Goal: Find specific page/section: Find specific page/section

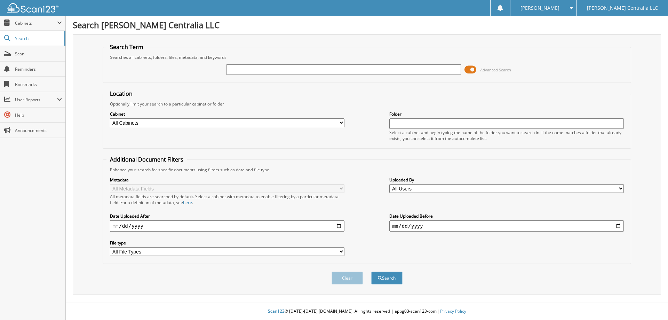
click at [139, 119] on select "All Cabinets ACCOUNTING ACCOUNTS PAYABLE ACCOUNTS RECIEVABLE AFTERMARKET WARRAN…" at bounding box center [227, 122] width 234 height 9
select select "28367"
click at [110, 118] on select "All Cabinets ACCOUNTING ACCOUNTS PAYABLE ACCOUNTS RECIEVABLE AFTERMARKET WARRAN…" at bounding box center [227, 122] width 234 height 9
click at [398, 122] on input "text" at bounding box center [506, 123] width 234 height 10
click at [257, 62] on div "Advanced Search" at bounding box center [366, 69] width 521 height 19
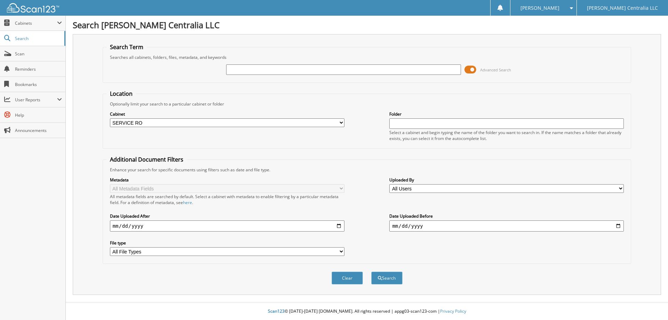
click at [264, 71] on input "text" at bounding box center [343, 69] width 234 height 10
type input "31955"
click at [371, 271] on button "Search" at bounding box center [386, 277] width 31 height 13
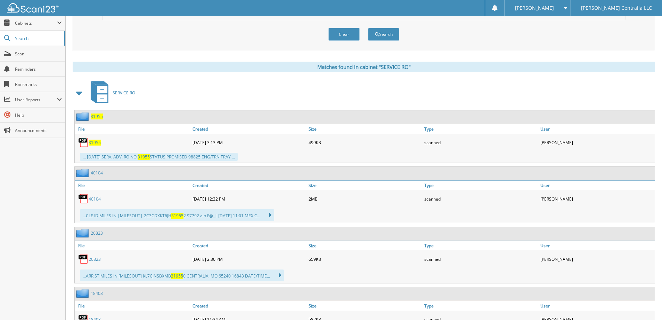
scroll to position [288, 0]
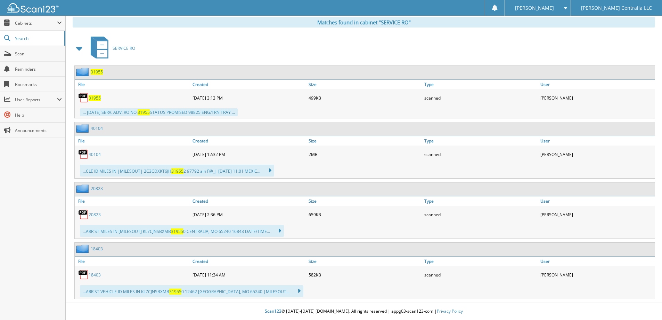
click at [95, 98] on span "31955" at bounding box center [95, 98] width 12 height 6
click at [94, 97] on span "31955" at bounding box center [95, 98] width 12 height 6
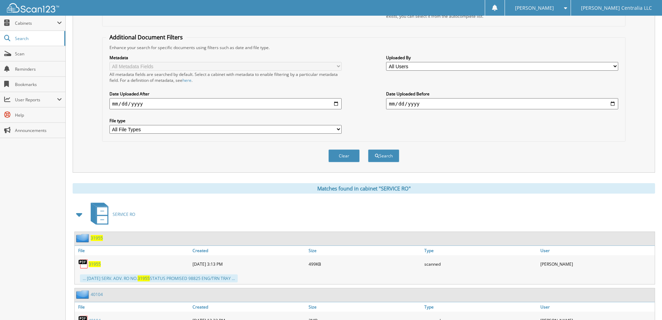
scroll to position [114, 0]
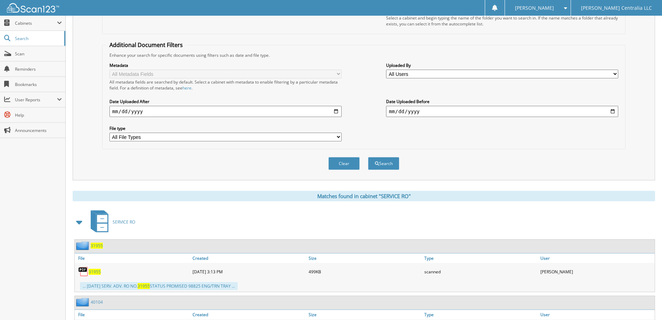
click at [110, 221] on icon at bounding box center [100, 221] width 26 height 26
